Goal: Task Accomplishment & Management: Manage account settings

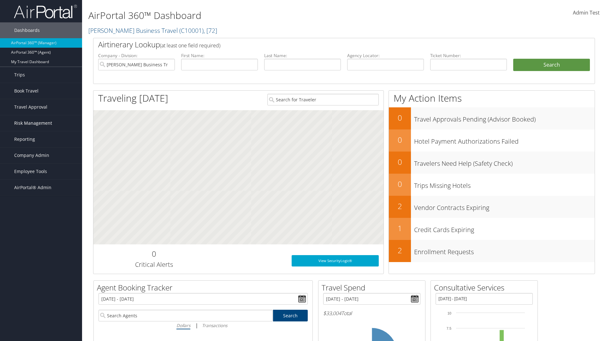
click at [41, 123] on span "Risk Management" at bounding box center [33, 123] width 38 height 16
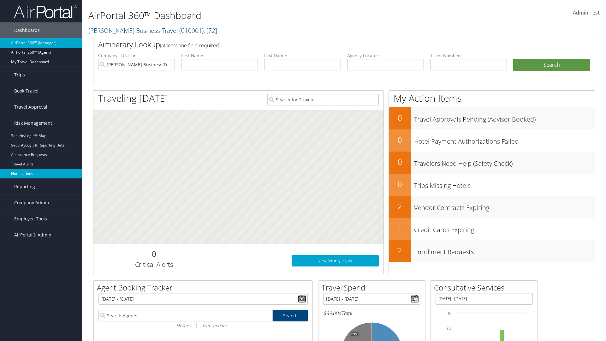
click at [41, 173] on link "Notifications" at bounding box center [41, 173] width 82 height 9
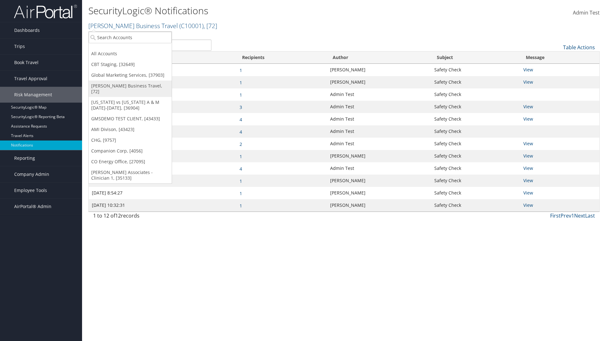
click at [130, 86] on link "[PERSON_NAME] Business Travel, [72]" at bounding box center [130, 88] width 83 height 16
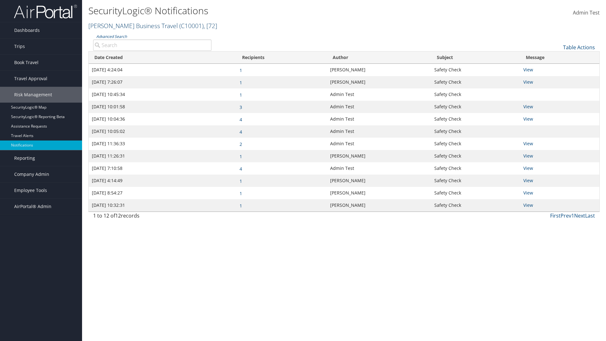
click at [130, 26] on link "Christopherson Business Travel ( C10001 ) , [ 72 ]" at bounding box center [152, 25] width 129 height 9
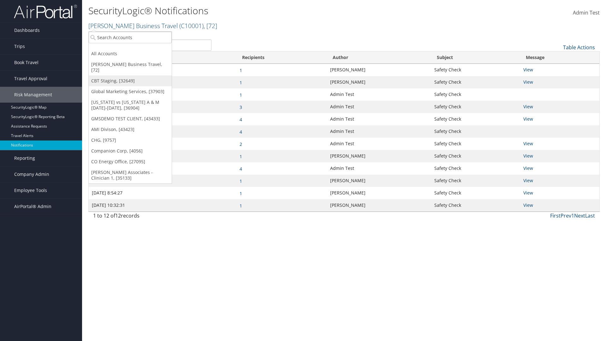
click at [130, 75] on link "CBT Staging, [32649]" at bounding box center [130, 80] width 83 height 11
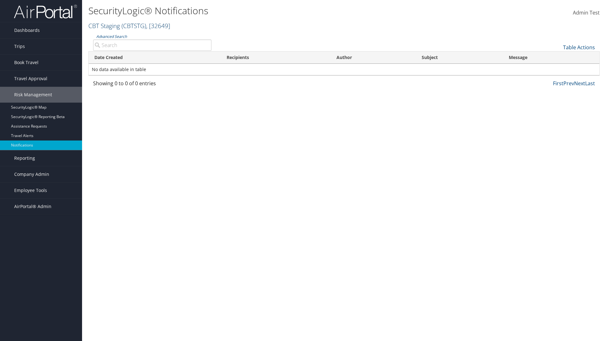
click at [104, 26] on link "CBT Staging ( CBTSTG ) , [ 32649 ]" at bounding box center [129, 25] width 82 height 9
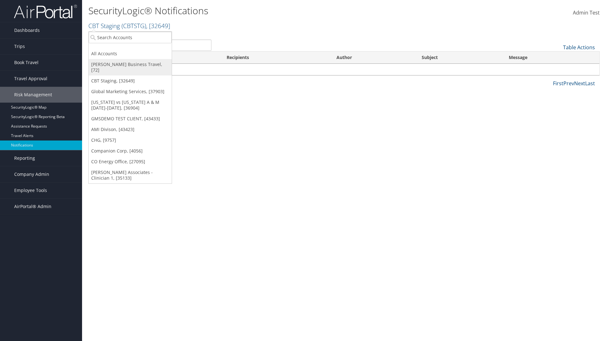
click at [130, 64] on link "[PERSON_NAME] Business Travel, [72]" at bounding box center [130, 67] width 83 height 16
